Goal: Information Seeking & Learning: Learn about a topic

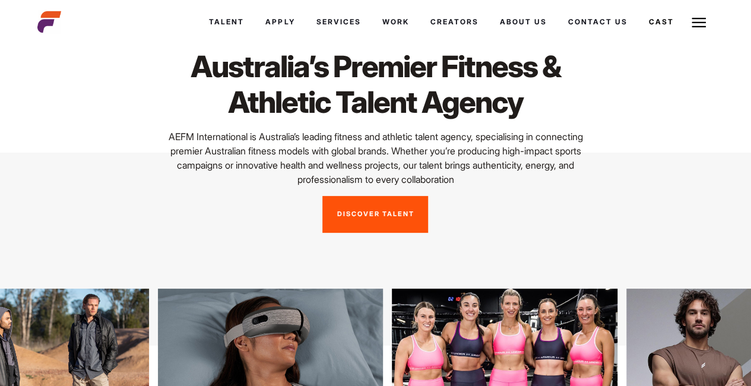
scroll to position [40, 0]
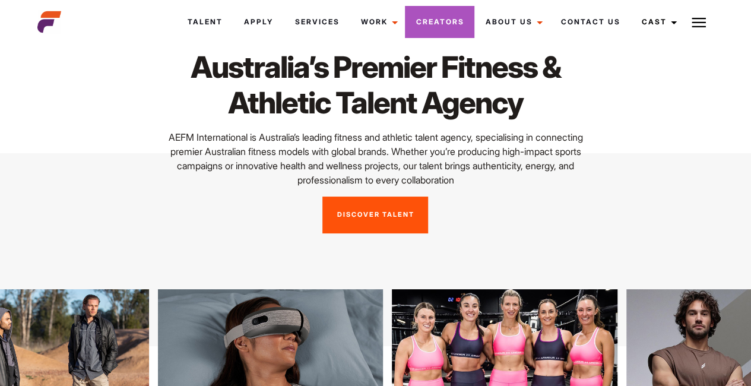
click at [429, 24] on link "Creators" at bounding box center [439, 22] width 69 height 32
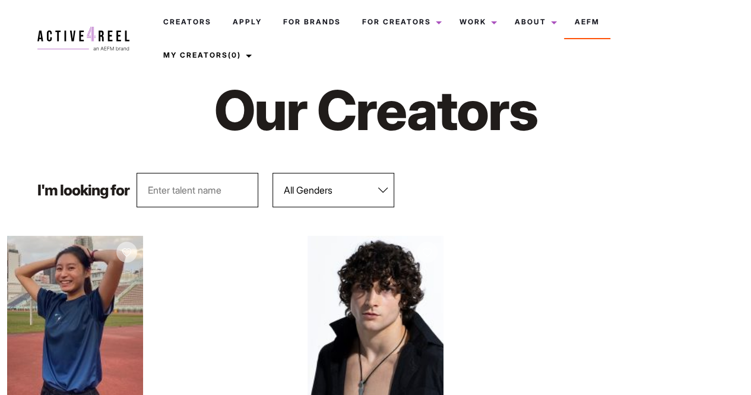
click at [364, 199] on select "All Genders [DEMOGRAPHIC_DATA] [DEMOGRAPHIC_DATA]" at bounding box center [334, 190] width 122 height 34
select select "563"
click at [273, 173] on select "All Genders [DEMOGRAPHIC_DATA] [DEMOGRAPHIC_DATA]" at bounding box center [334, 190] width 122 height 34
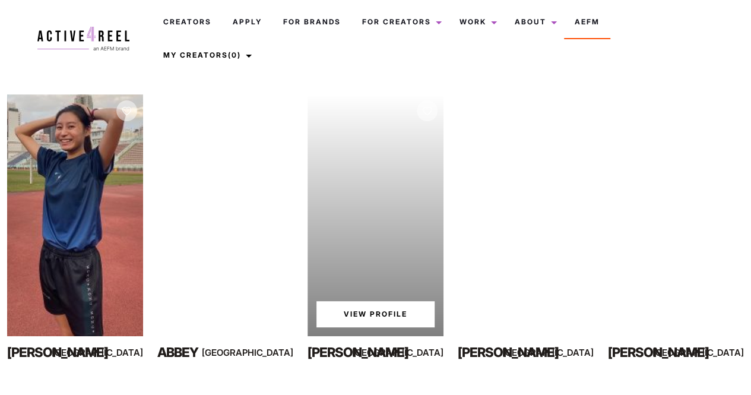
scroll to position [141, 0]
click at [347, 318] on link "View Profile" at bounding box center [376, 315] width 118 height 26
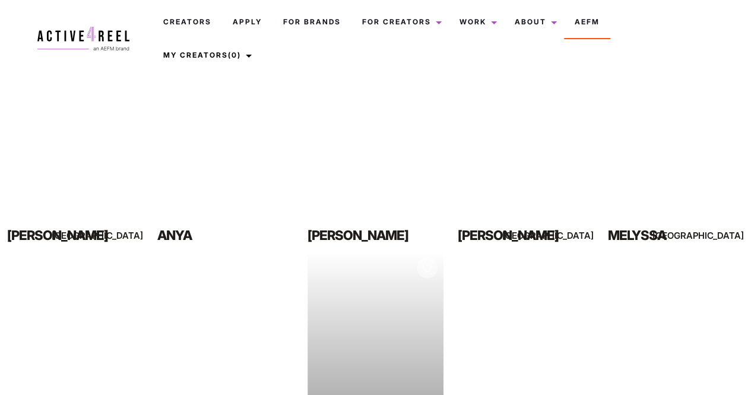
scroll to position [530, 0]
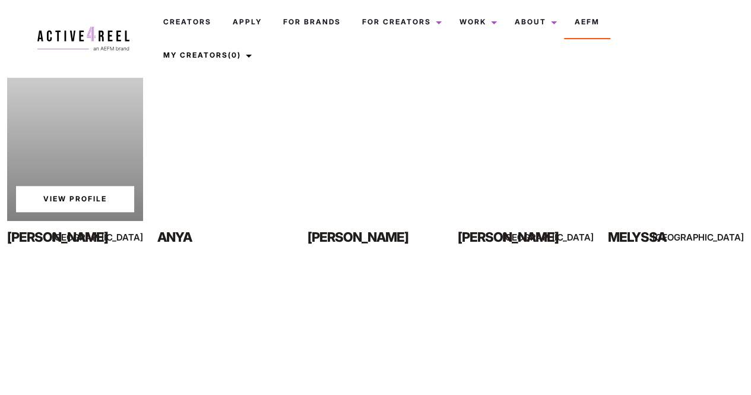
click at [103, 189] on link "View Profile" at bounding box center [75, 199] width 118 height 26
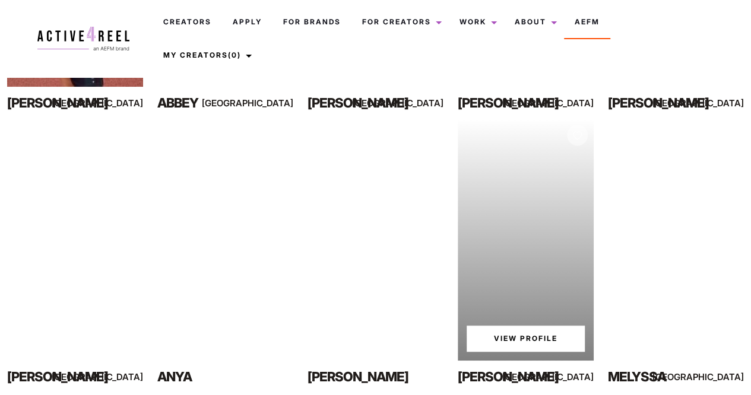
scroll to position [230, 0]
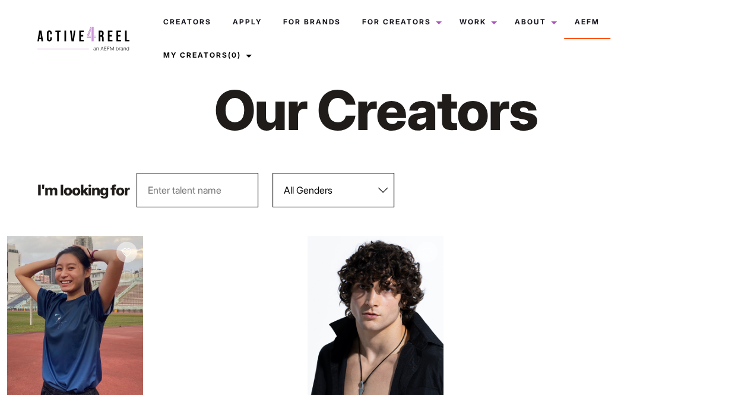
click at [296, 176] on select "All Genders [DEMOGRAPHIC_DATA] [DEMOGRAPHIC_DATA]" at bounding box center [334, 190] width 122 height 34
select select "563"
click at [273, 173] on select "All Genders [DEMOGRAPHIC_DATA] [DEMOGRAPHIC_DATA]" at bounding box center [334, 190] width 122 height 34
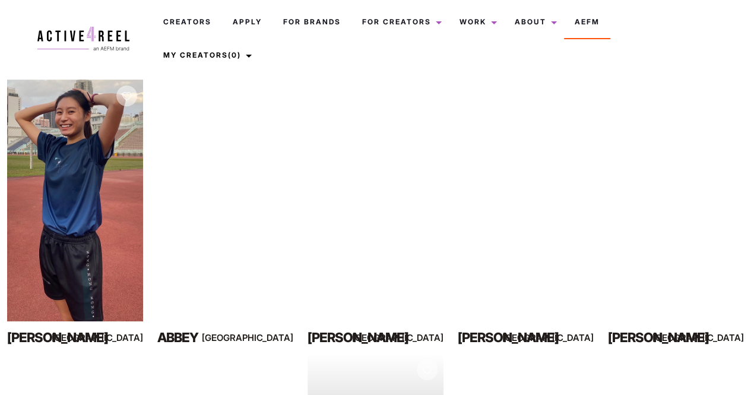
scroll to position [156, 0]
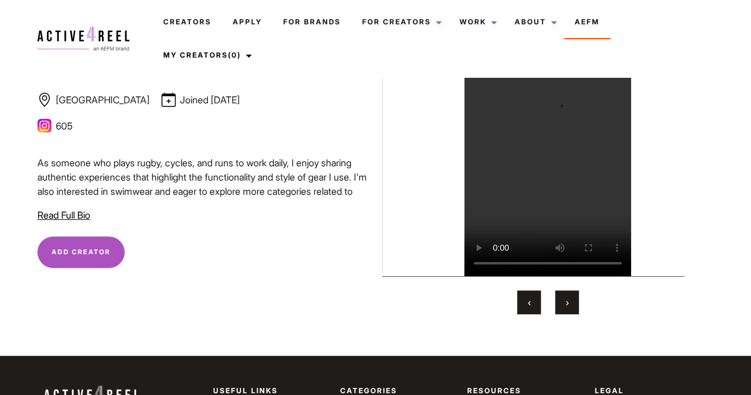
scroll to position [89, 0]
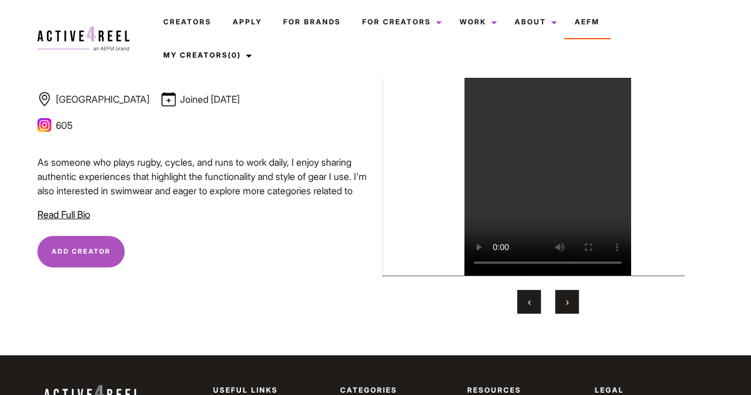
click at [39, 128] on img at bounding box center [44, 125] width 14 height 14
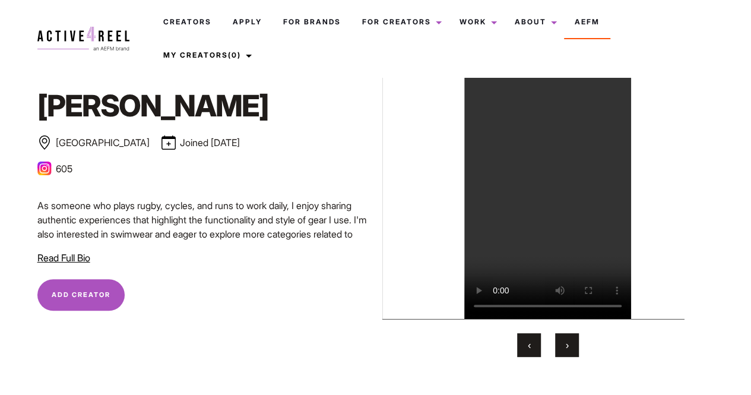
scroll to position [17, 0]
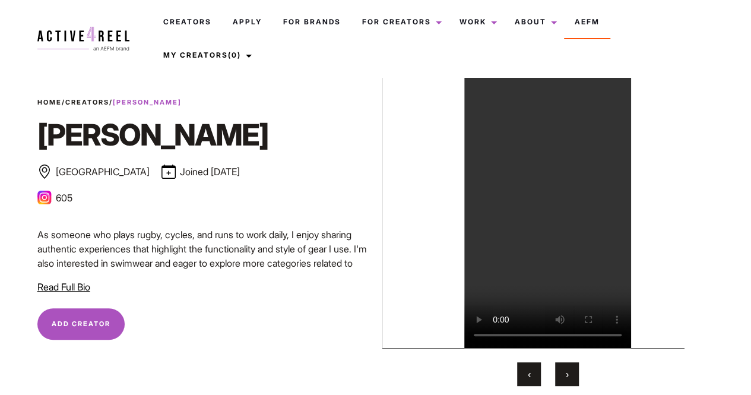
click at [526, 374] on button "‹" at bounding box center [529, 374] width 24 height 24
click at [568, 377] on span "›" at bounding box center [567, 374] width 3 height 12
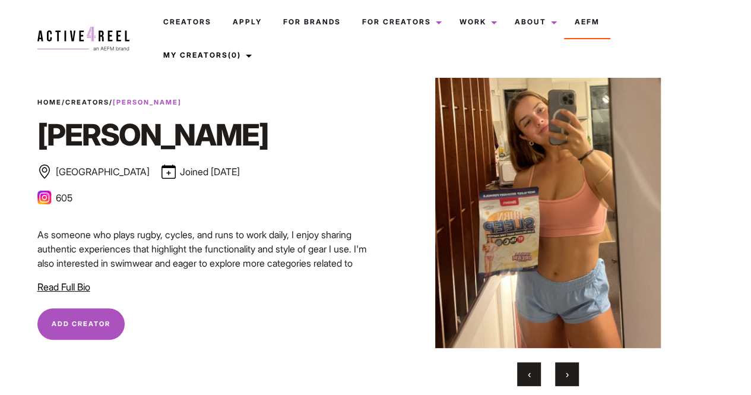
click at [568, 377] on span "›" at bounding box center [567, 374] width 3 height 12
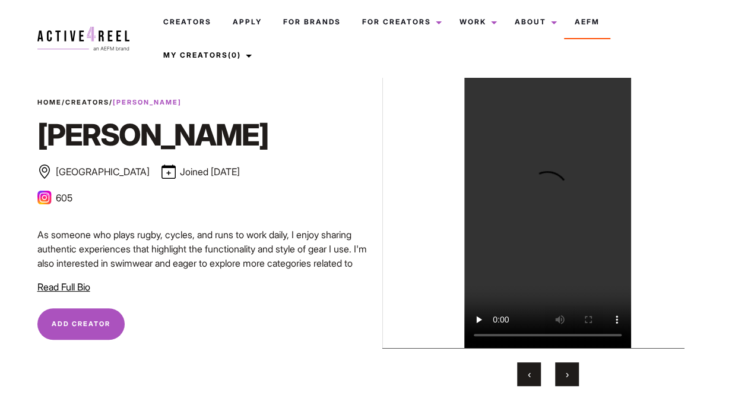
click at [568, 377] on span "›" at bounding box center [567, 374] width 3 height 12
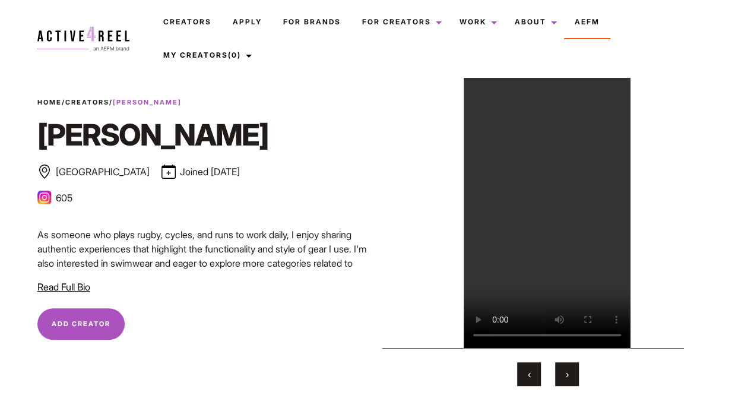
click at [568, 377] on span "›" at bounding box center [567, 374] width 3 height 12
click at [533, 375] on button "‹" at bounding box center [529, 374] width 24 height 24
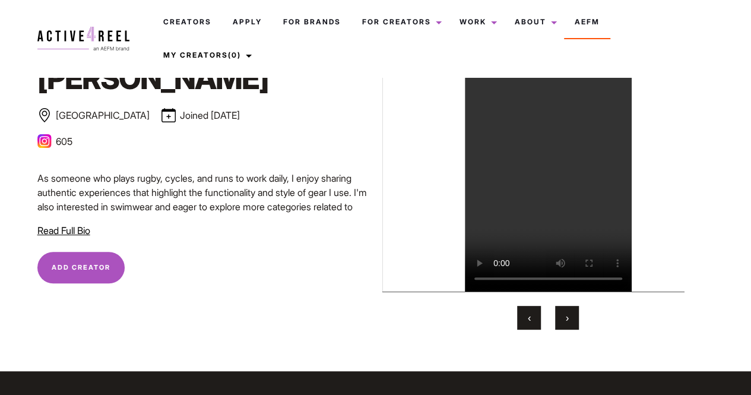
scroll to position [74, 0]
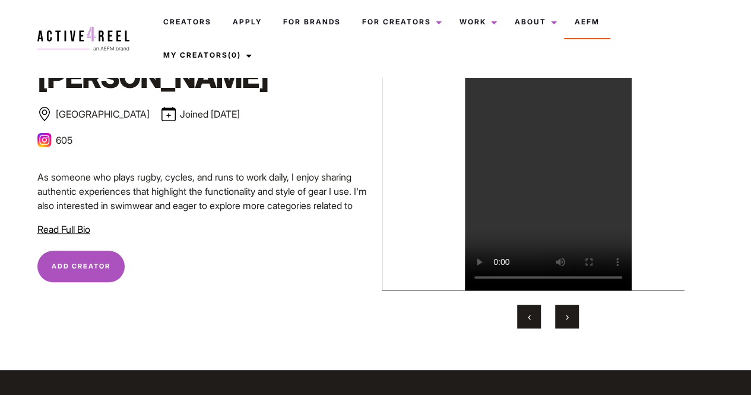
click at [42, 138] on img at bounding box center [44, 140] width 14 height 14
click at [48, 138] on img at bounding box center [44, 140] width 14 height 14
click at [61, 227] on span "Read Full Bio" at bounding box center [63, 229] width 53 height 12
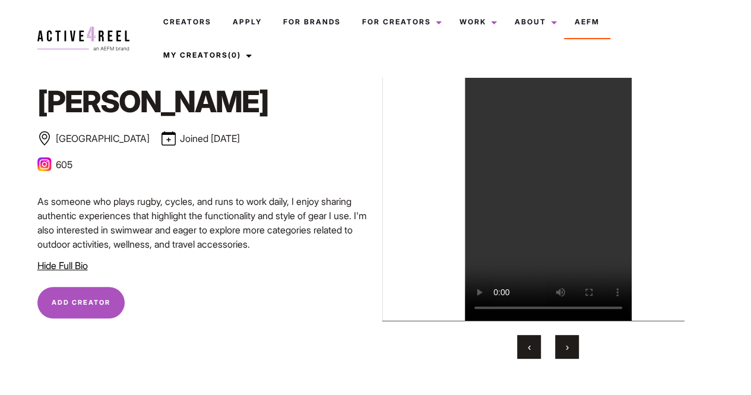
scroll to position [39, 0]
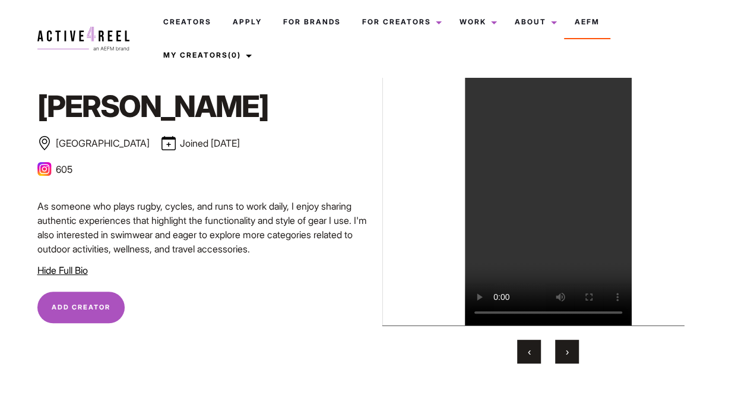
click at [110, 308] on button "Add Creator Remove Creator" at bounding box center [80, 308] width 87 height 32
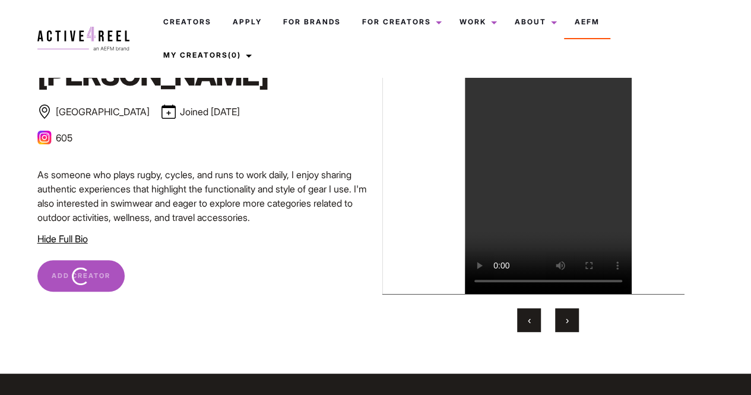
click at [461, 338] on div "Home / Creators / Lucinda Lucinda Sydney Joined November 2024 Bronze Influencer…" at bounding box center [375, 175] width 691 height 397
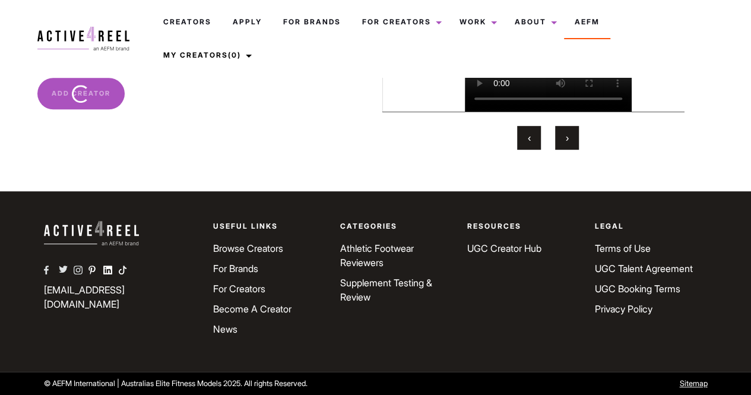
click at [516, 249] on link "UGC Creator Hub" at bounding box center [504, 248] width 74 height 12
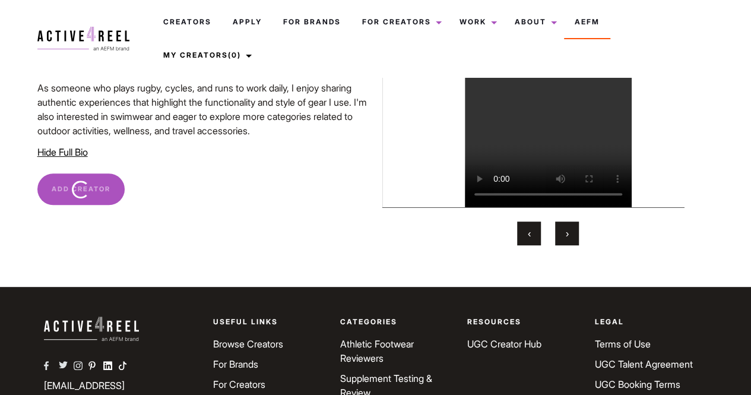
scroll to position [204, 0]
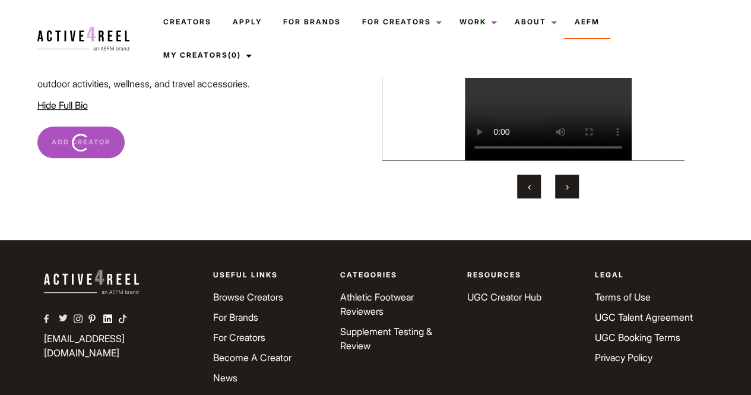
click at [475, 298] on link "UGC Creator Hub" at bounding box center [504, 297] width 74 height 12
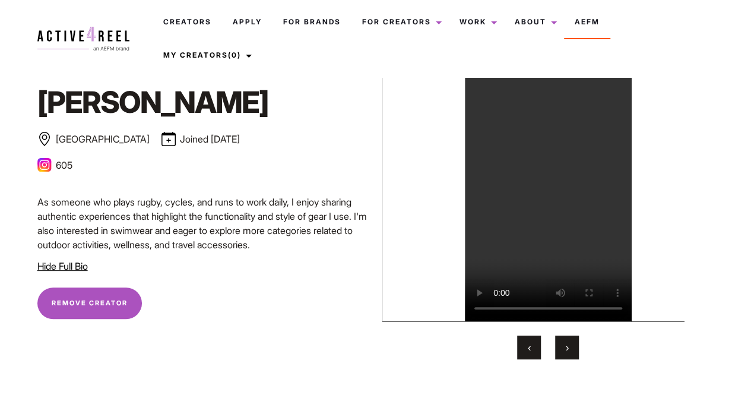
scroll to position [0, 0]
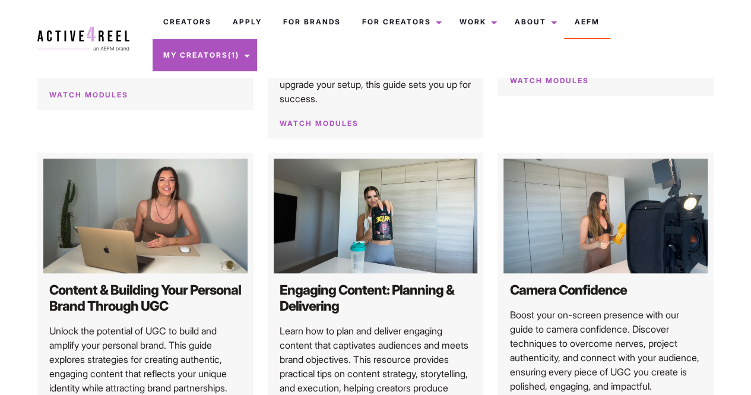
scroll to position [408, 0]
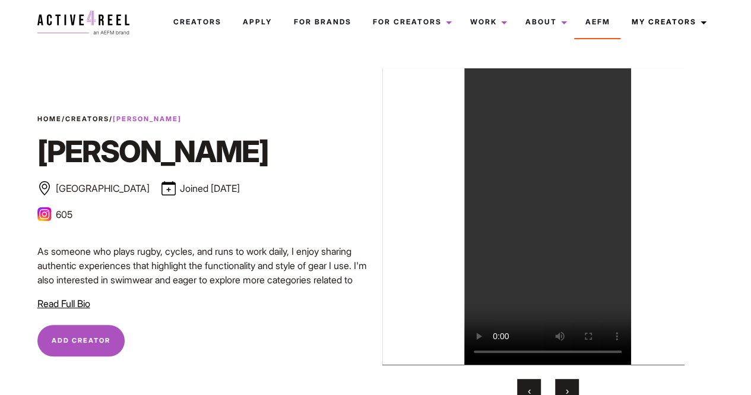
scroll to position [53, 0]
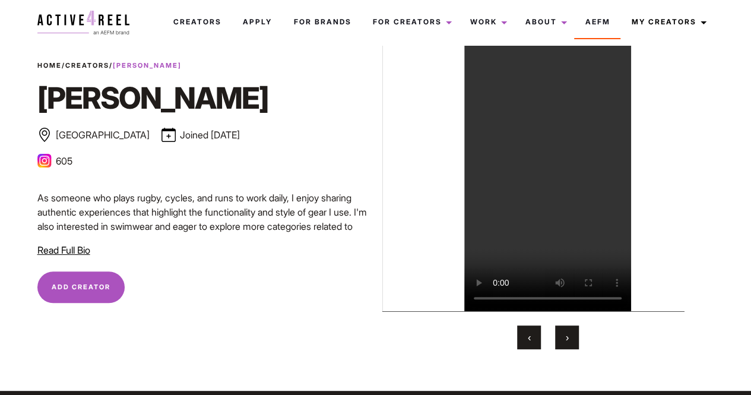
click at [44, 157] on img at bounding box center [44, 161] width 14 height 14
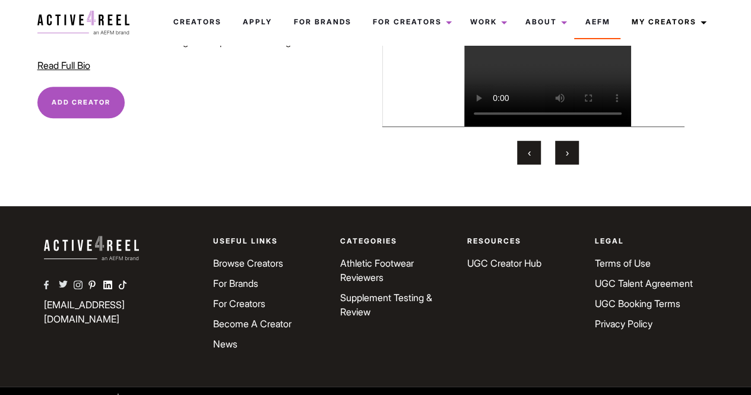
scroll to position [0, 0]
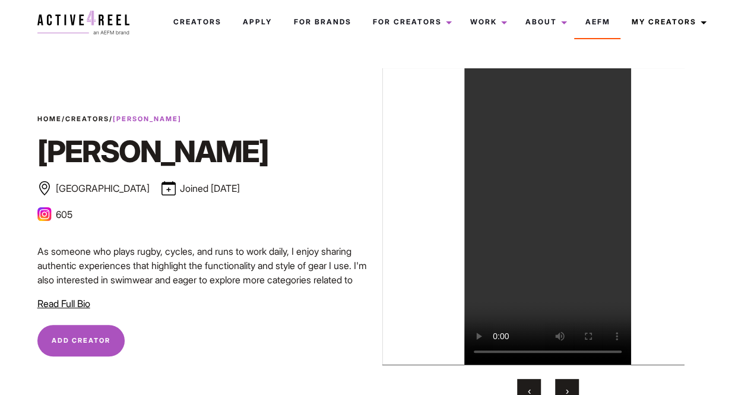
click at [103, 116] on link "Creators" at bounding box center [87, 119] width 44 height 8
click at [377, 131] on div "Home / Creators / Lucinda Lucinda Sydney Joined November 2024 Bronze Influencer…" at bounding box center [548, 235] width 346 height 334
